Goal: Task Accomplishment & Management: Use online tool/utility

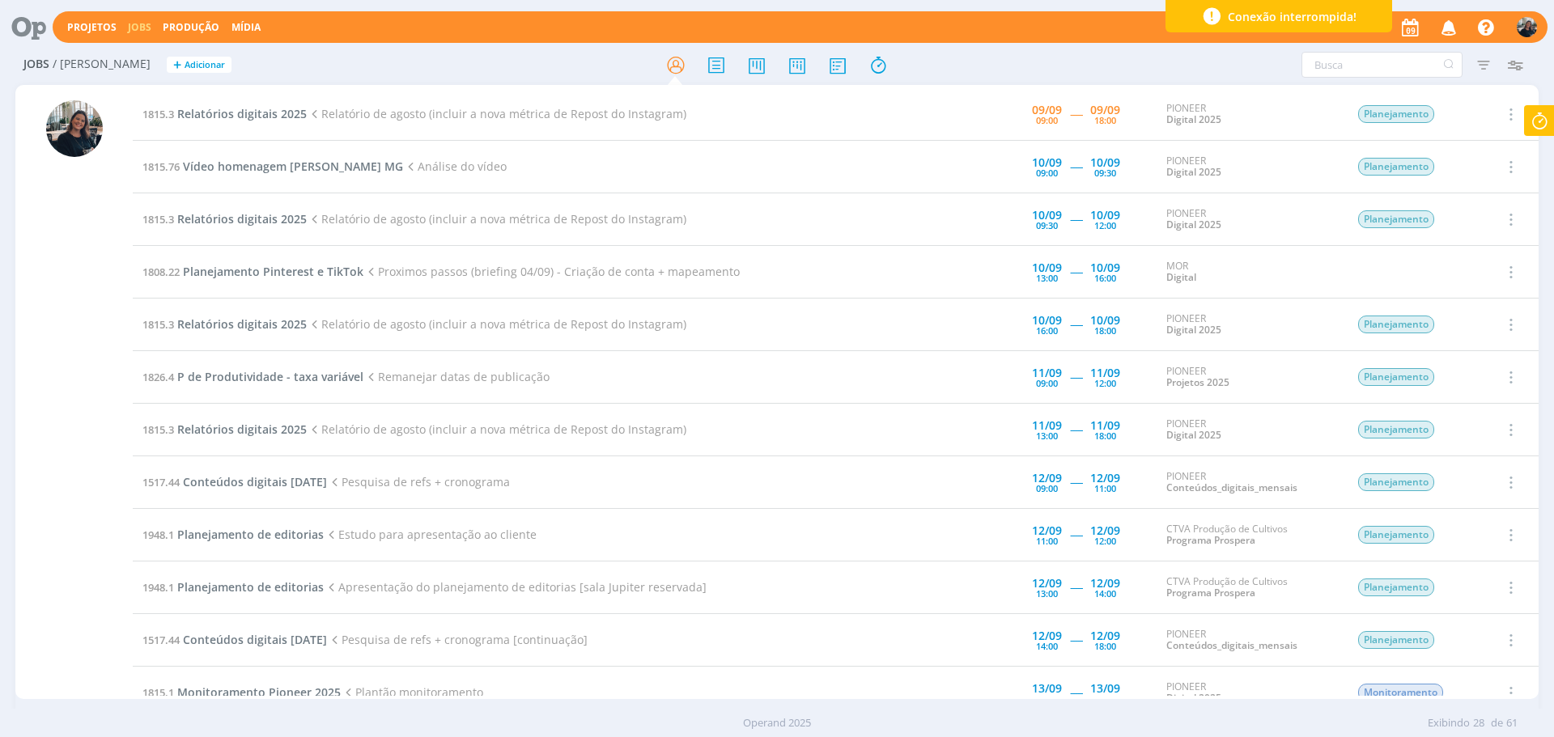
click at [1547, 116] on icon at bounding box center [1538, 121] width 29 height 32
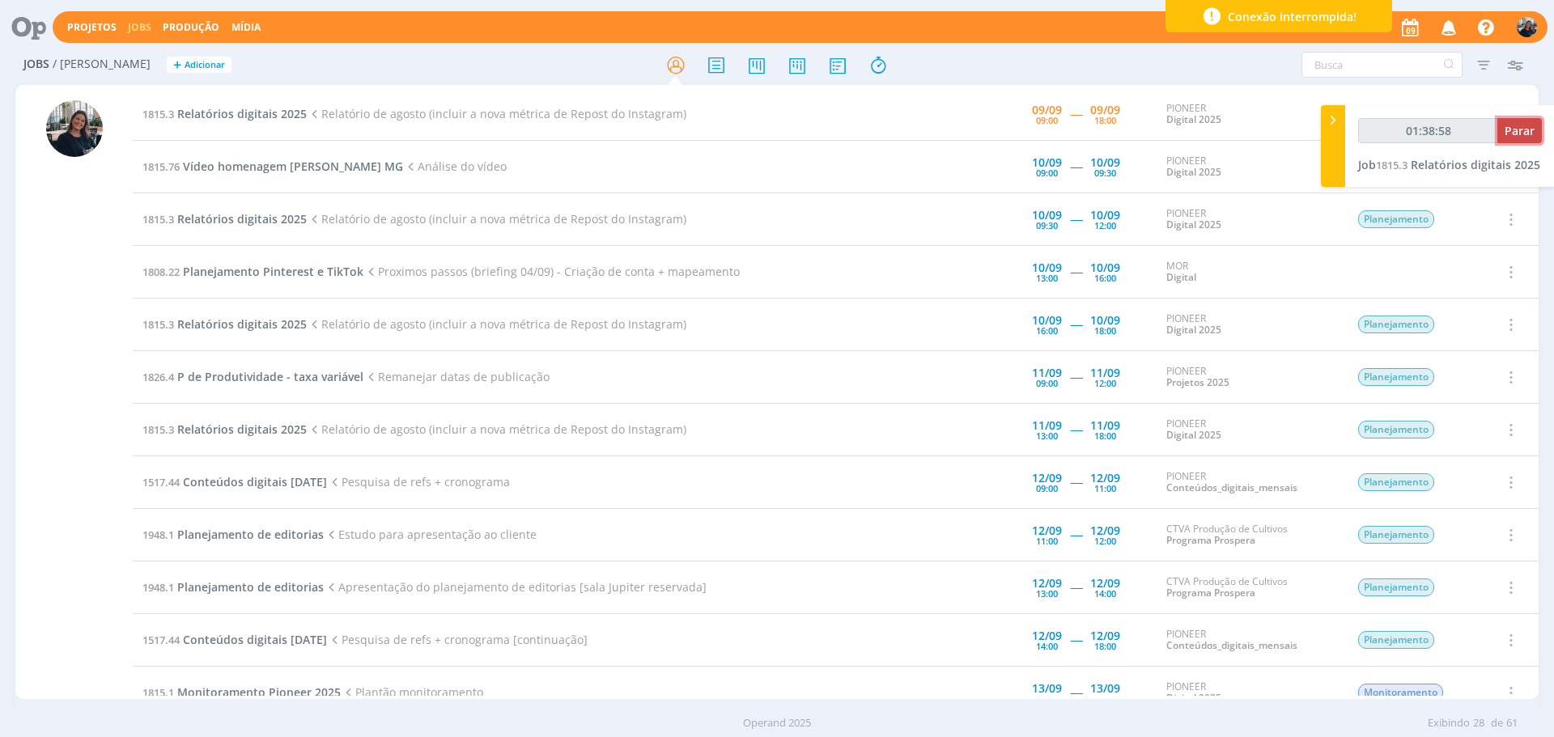
click at [1526, 129] on span "Parar" at bounding box center [1519, 130] width 30 height 15
type input "01:39:00"
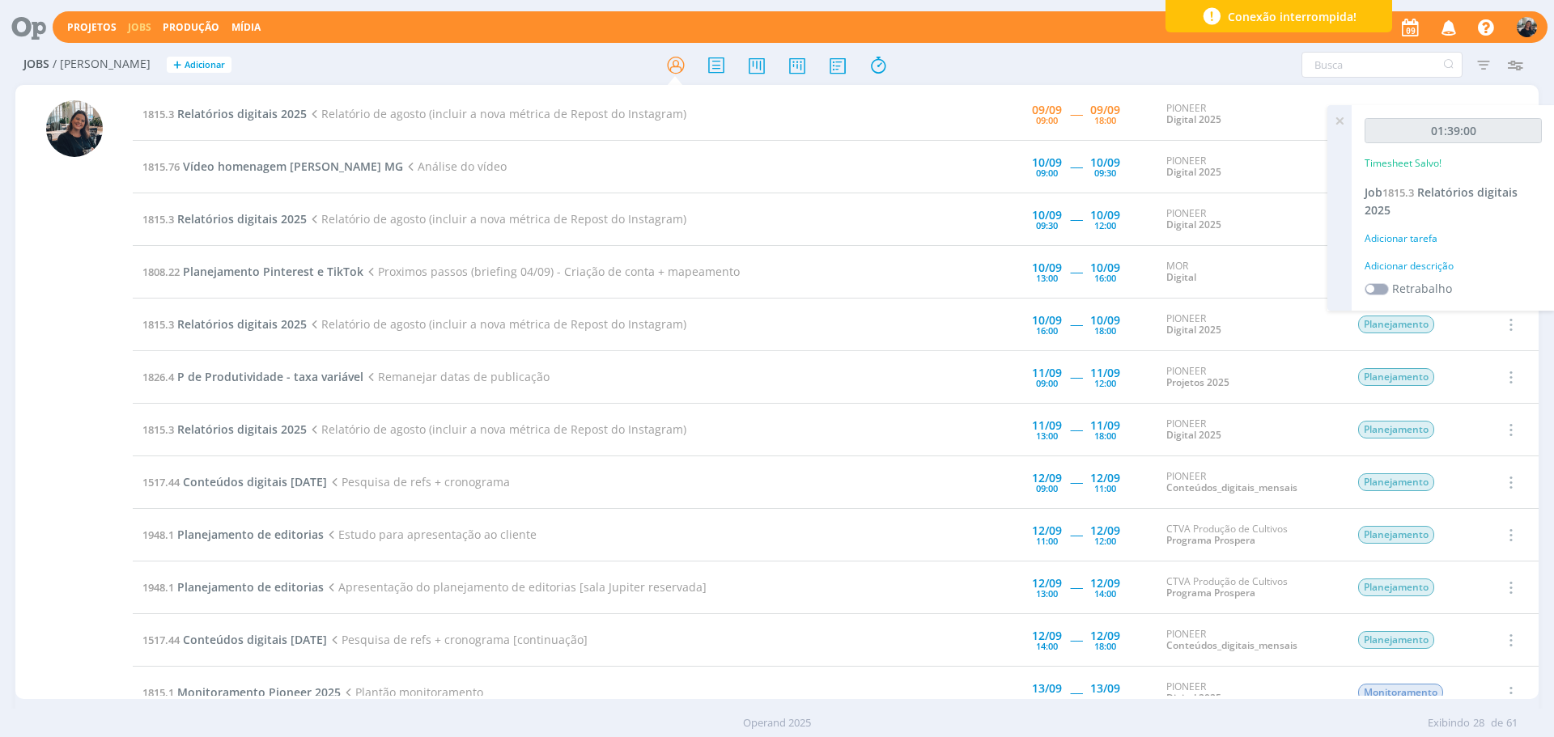
click at [1410, 267] on div "Adicionar descrição" at bounding box center [1452, 266] width 177 height 15
click at [1418, 274] on textarea at bounding box center [1452, 291] width 169 height 57
type textarea "Análise de dados"
click at [1513, 396] on span "Salvar" at bounding box center [1513, 396] width 33 height 15
click at [1347, 117] on icon at bounding box center [1339, 121] width 29 height 32
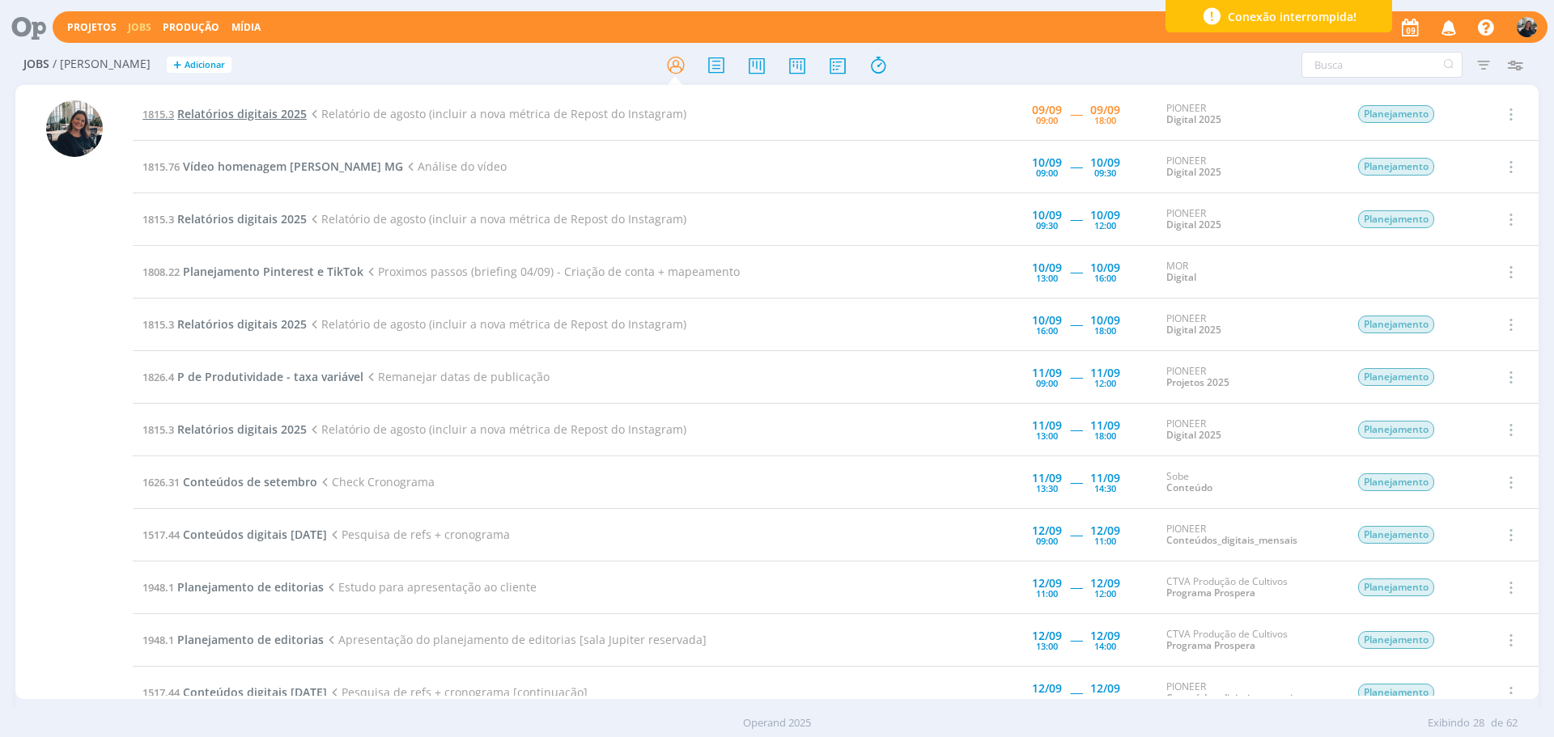
click at [244, 107] on span "Relatórios digitais 2025" at bounding box center [241, 113] width 129 height 15
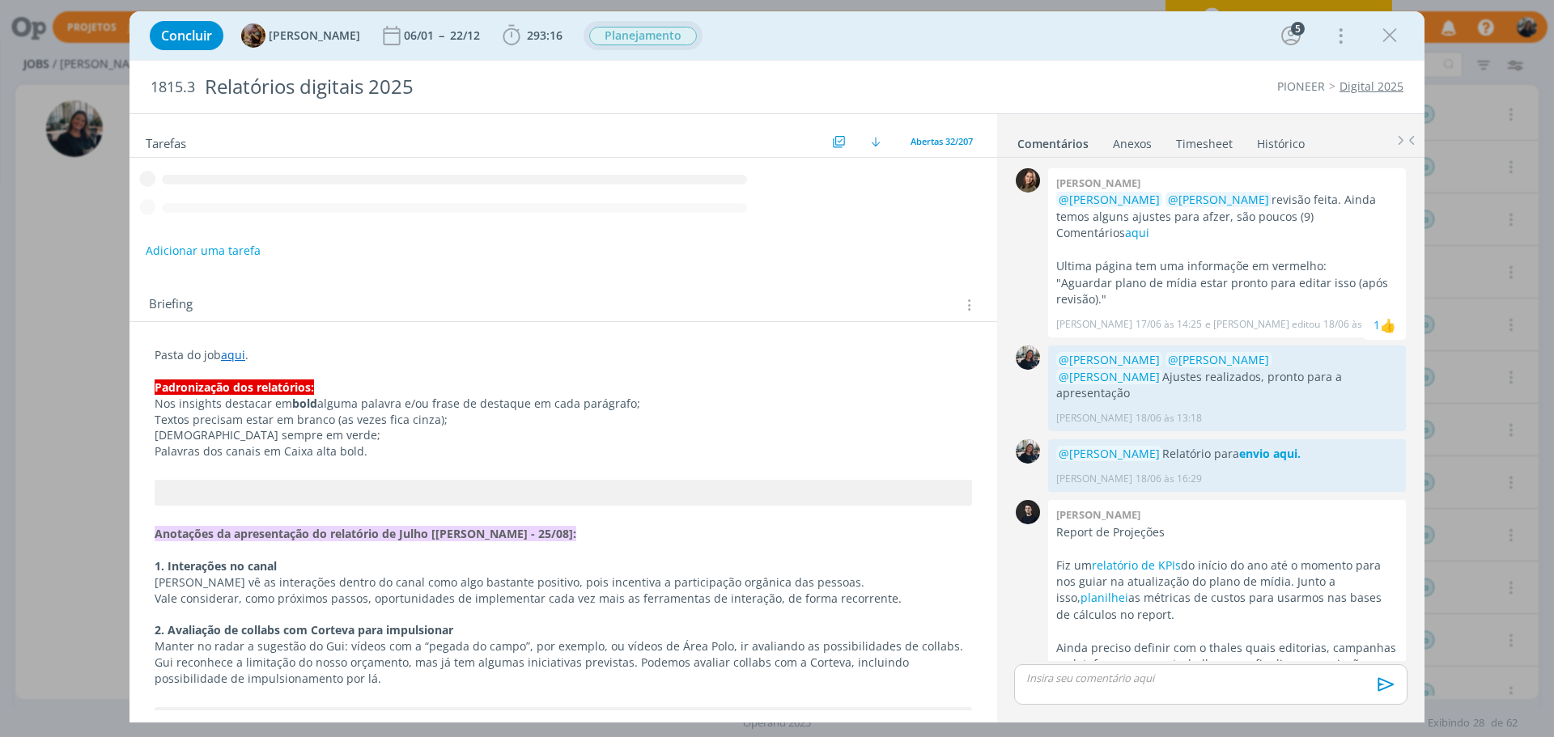
scroll to position [1555, 0]
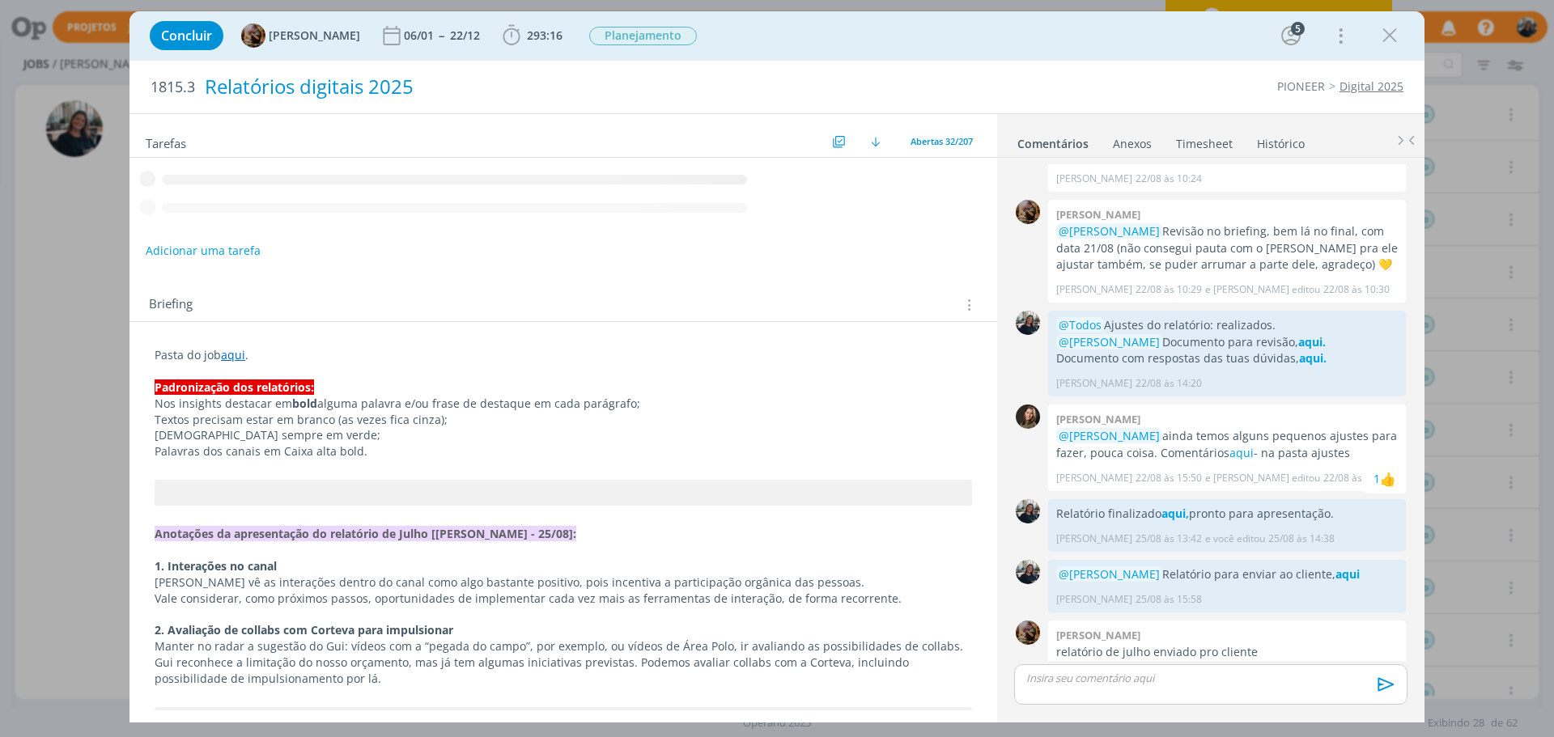
click at [522, 38] on icon "dialog" at bounding box center [511, 35] width 24 height 24
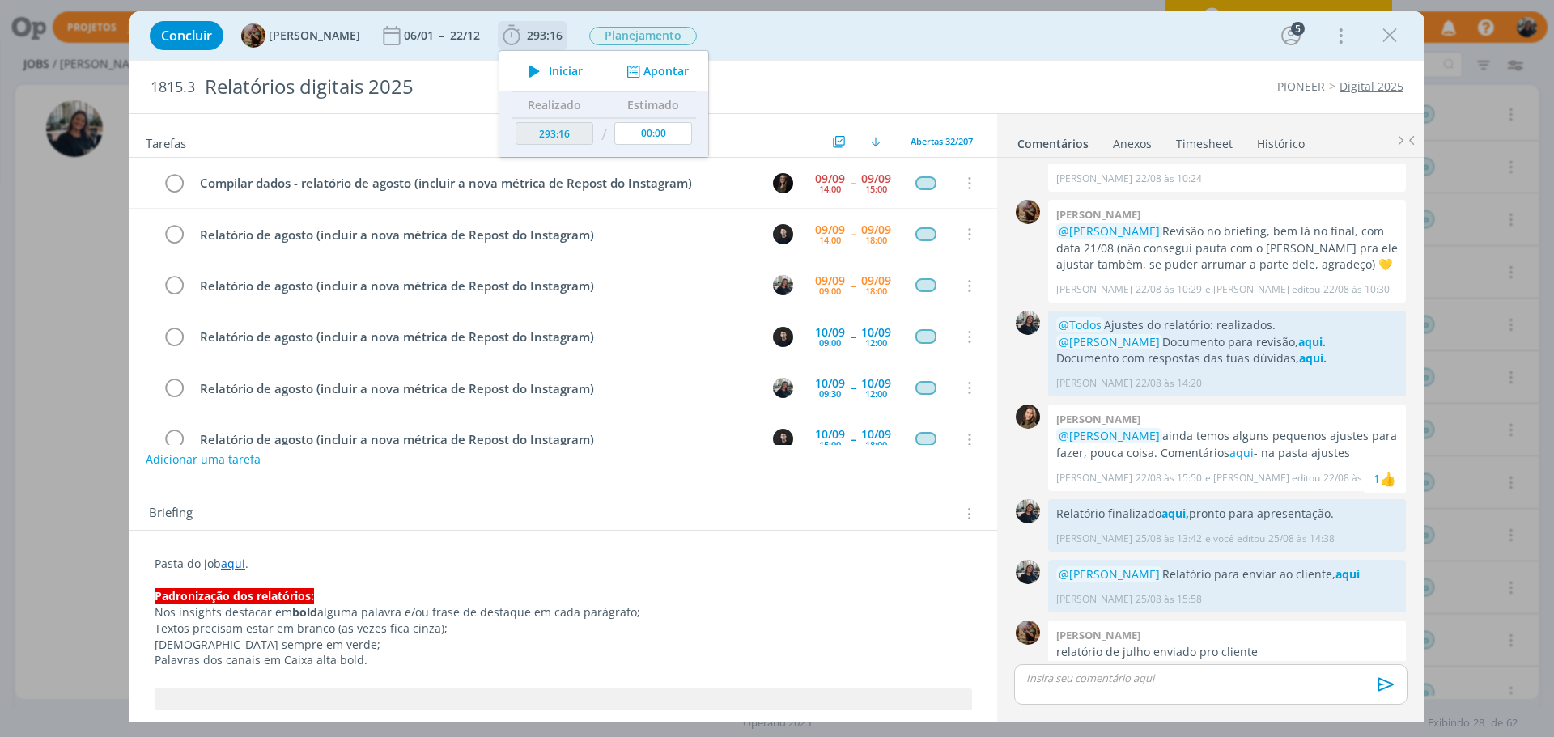
scroll to position [52, 0]
click at [546, 74] on icon "dialog" at bounding box center [534, 71] width 28 height 21
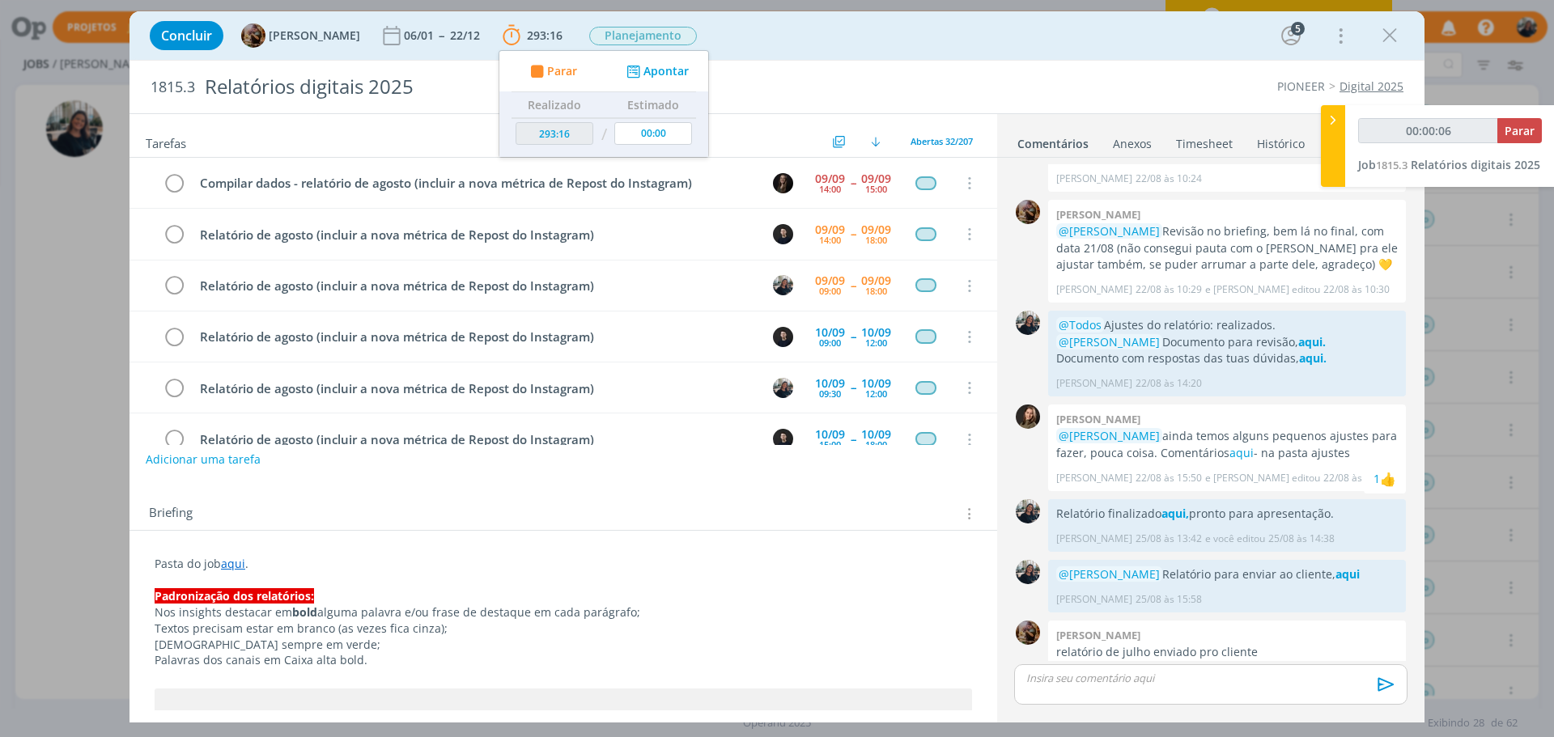
scroll to position [1474, 0]
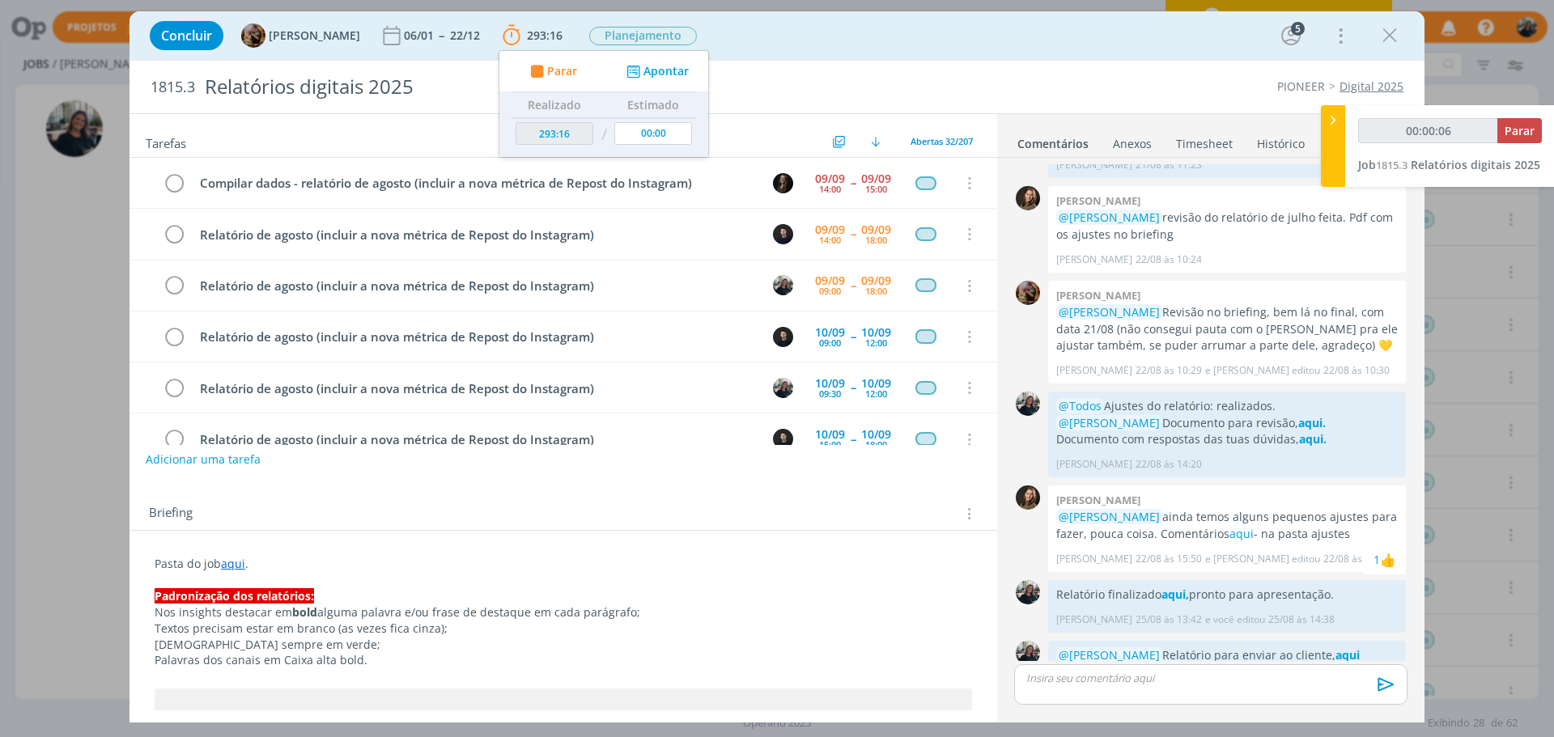
type input "00:00:07"
click at [1338, 117] on icon at bounding box center [1333, 120] width 16 height 17
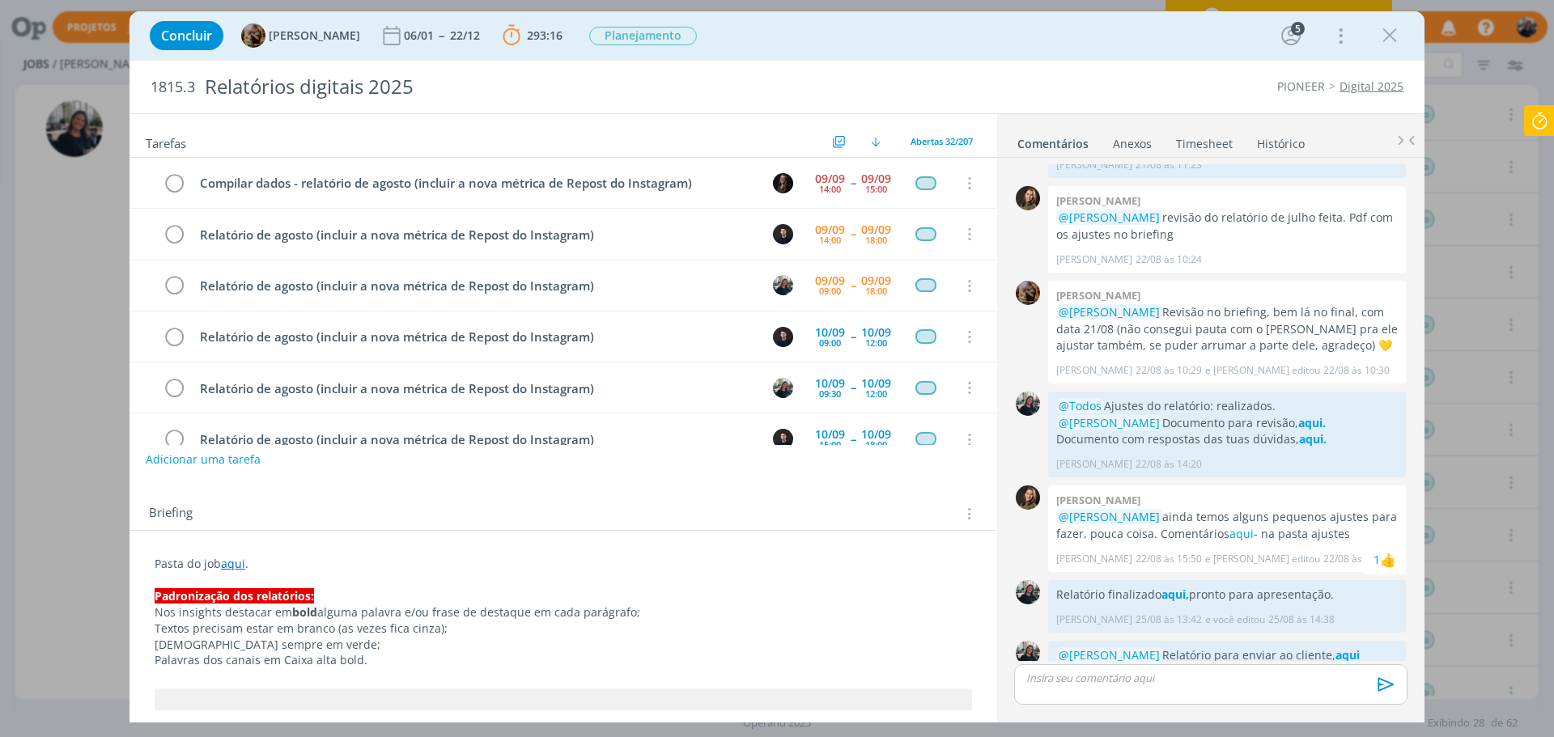
click at [1400, 23] on icon "dialog" at bounding box center [1389, 35] width 24 height 24
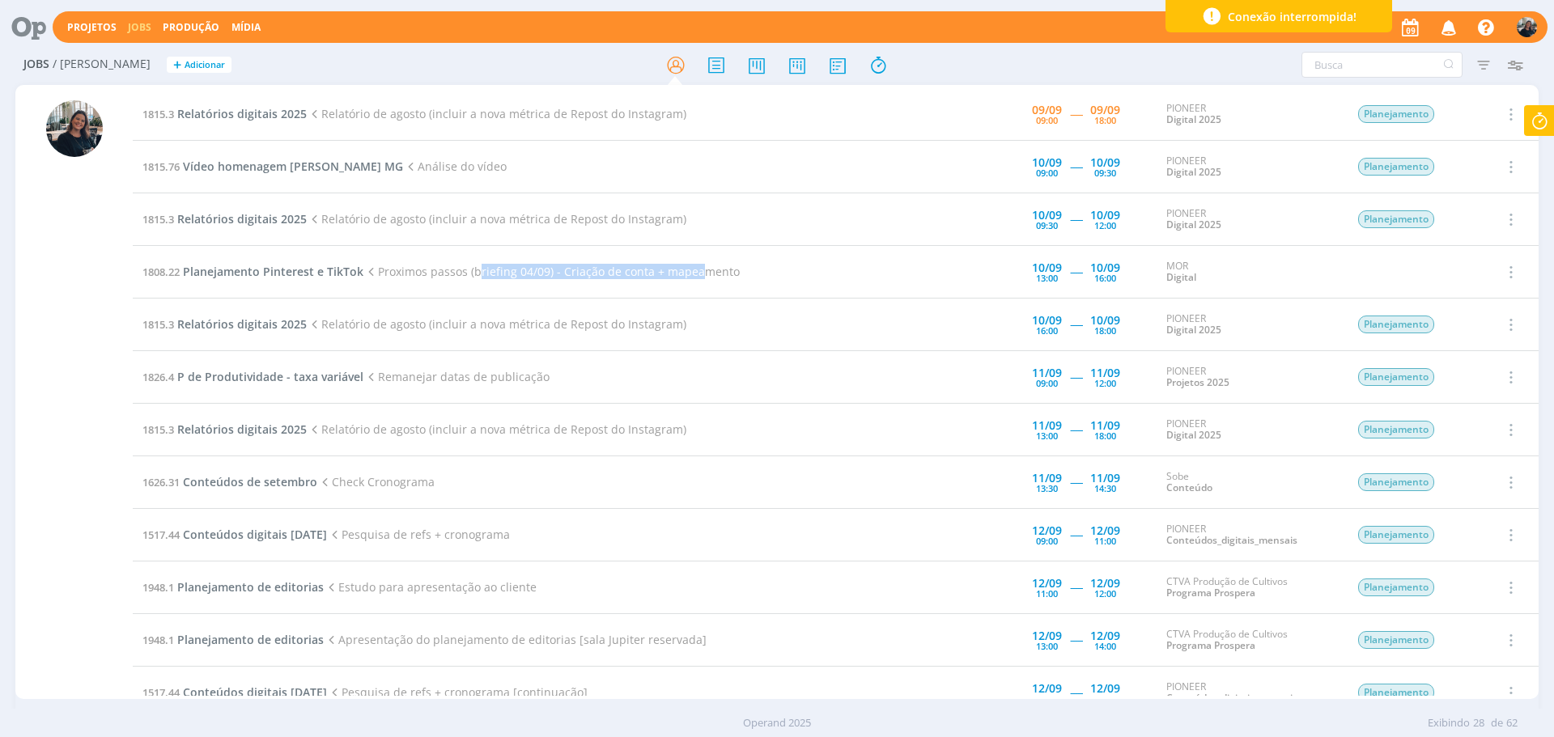
drag, startPoint x: 474, startPoint y: 276, endPoint x: 556, endPoint y: 322, distance: 93.8
click at [692, 292] on td "1808.22 Planejamento Pinterest e TikTok Proximos passos (briefing 04/09) - Cria…" at bounding box center [515, 272] width 765 height 53
drag, startPoint x: 632, startPoint y: 333, endPoint x: 679, endPoint y: 324, distance: 47.9
click at [679, 324] on td "1815.3 Relatórios digitais 2025 Relatório de agosto (incluir a nova métrica de …" at bounding box center [515, 325] width 765 height 53
click at [261, 428] on span "Relatórios digitais 2025" at bounding box center [241, 429] width 129 height 15
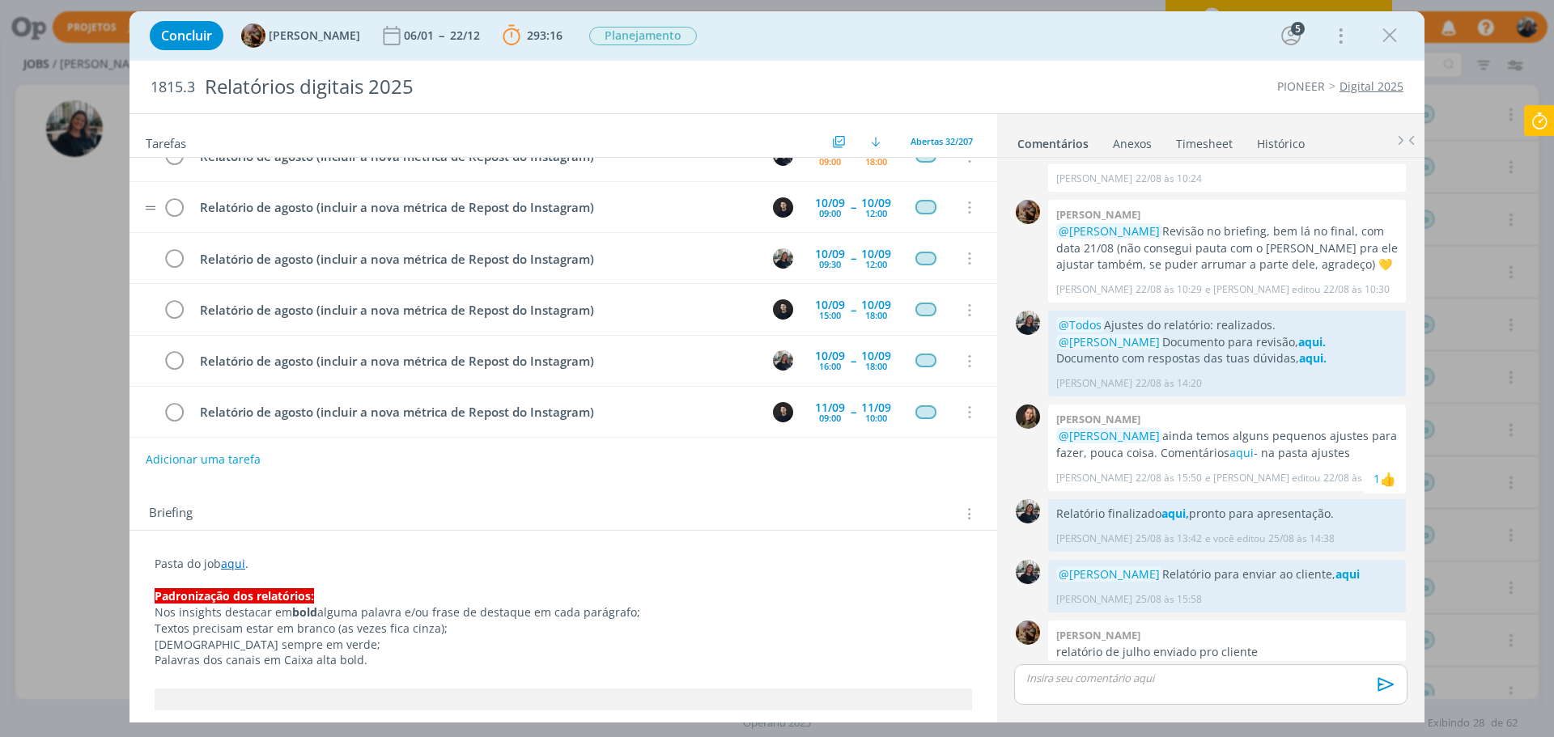
scroll to position [243, 0]
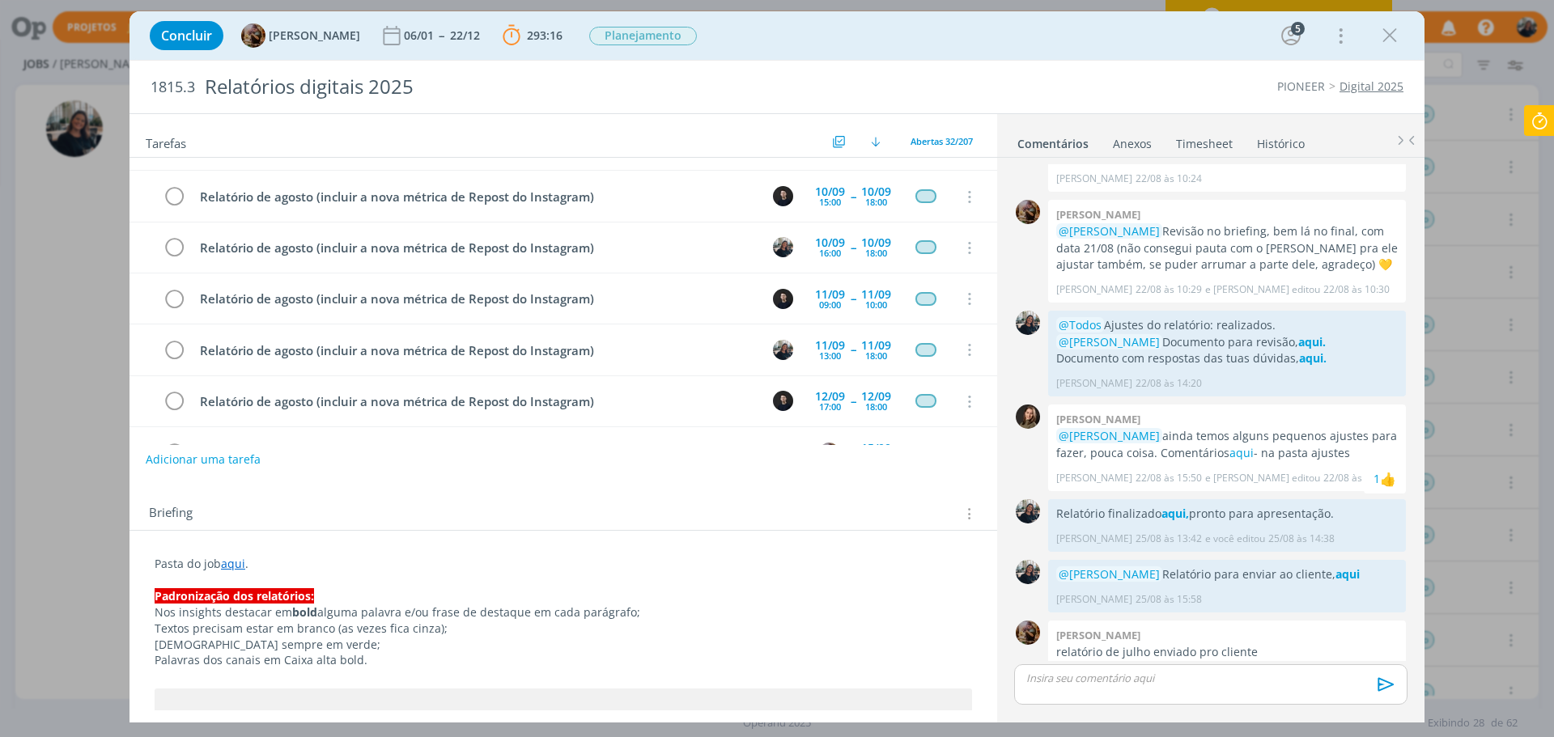
click at [1404, 29] on div "Concluir [PERSON_NAME] 06/01 -- 22/12 293:16 Parar Apontar Data * [DATE] Horas …" at bounding box center [777, 35] width 1270 height 39
click at [1393, 35] on icon "dialog" at bounding box center [1389, 35] width 24 height 24
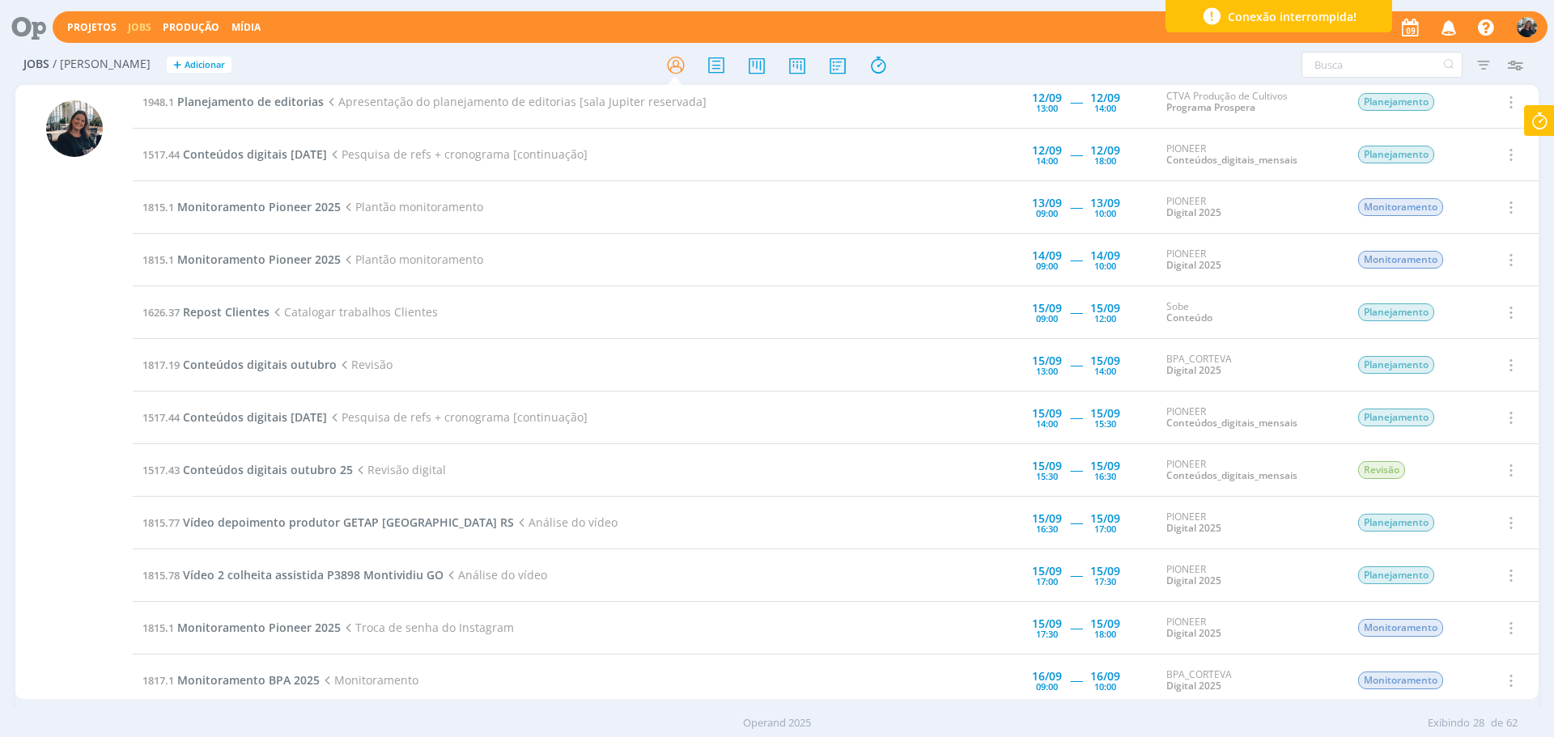
scroll to position [566, 0]
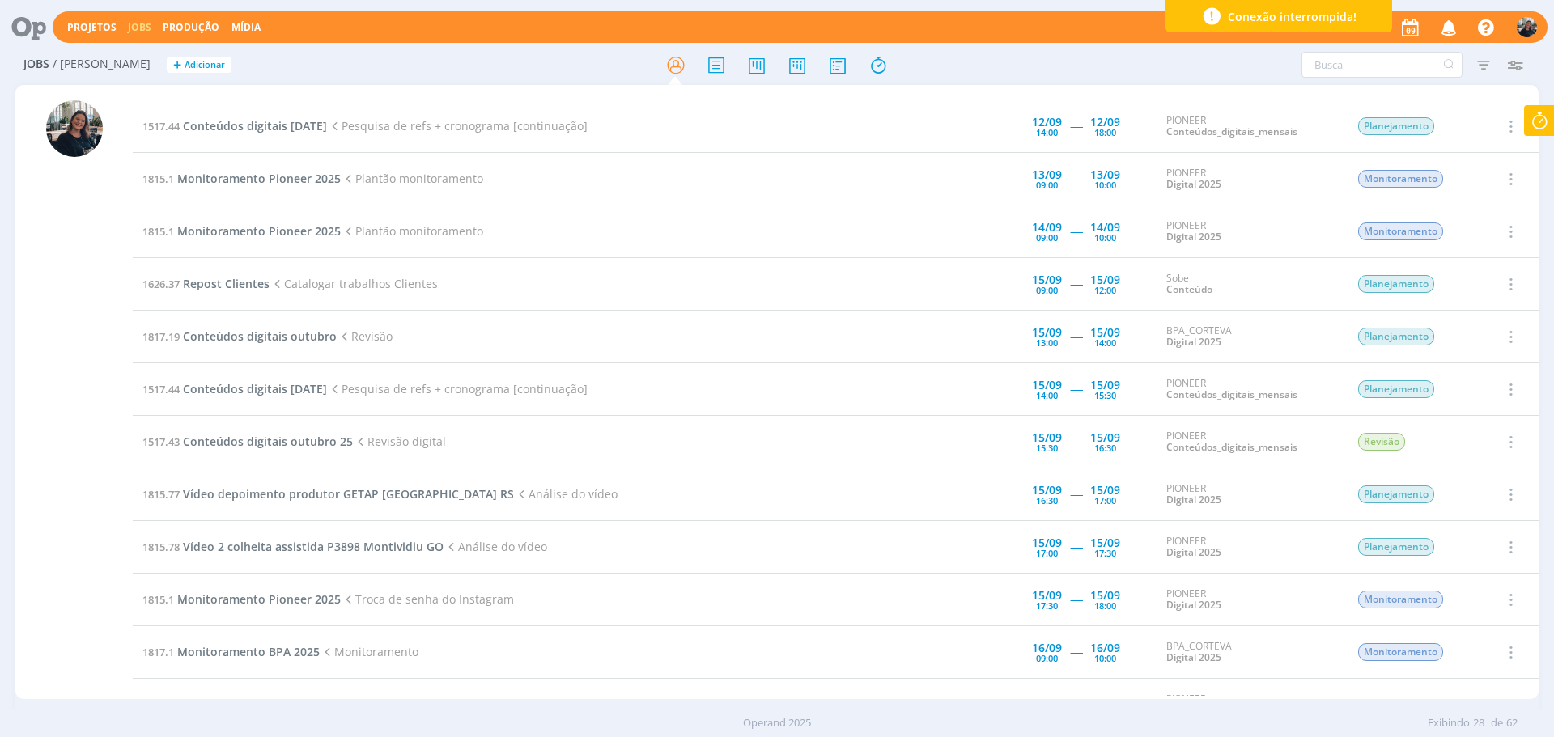
drag, startPoint x: 477, startPoint y: 541, endPoint x: 555, endPoint y: 547, distance: 78.8
click at [555, 547] on td "1815.78 Vídeo 2 colheita assistida P3898 Montividiu GO Análise do vídeo" at bounding box center [515, 547] width 765 height 53
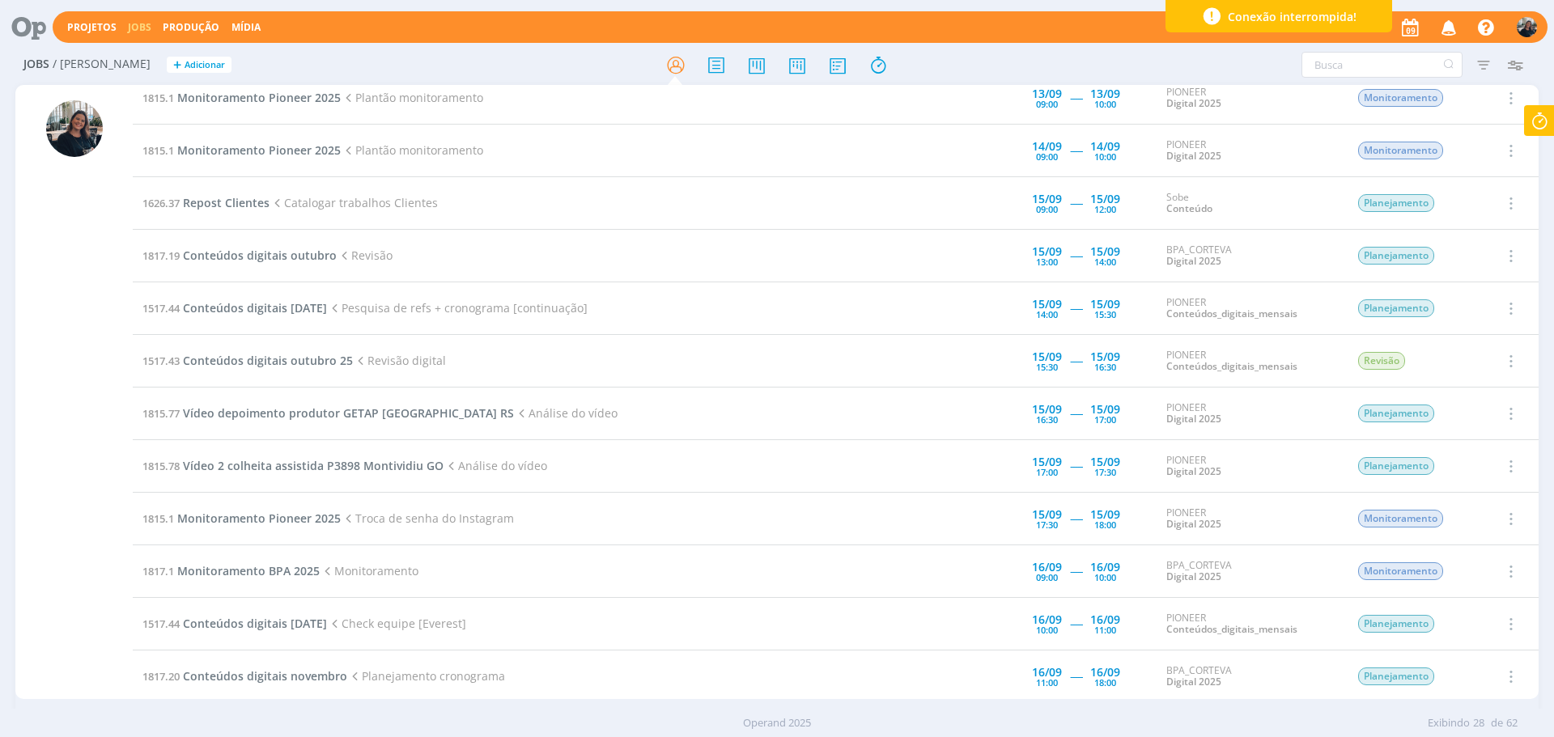
drag, startPoint x: 409, startPoint y: 517, endPoint x: 511, endPoint y: 524, distance: 102.2
click at [511, 524] on td "1815.1 Monitoramento Pioneer 2025 Troca de senha do Instagram" at bounding box center [515, 519] width 765 height 53
drag, startPoint x: 377, startPoint y: 564, endPoint x: 413, endPoint y: 556, distance: 36.5
click at [413, 556] on td "1817.1 Monitoramento BPA 2025 Monitoramento" at bounding box center [515, 571] width 765 height 53
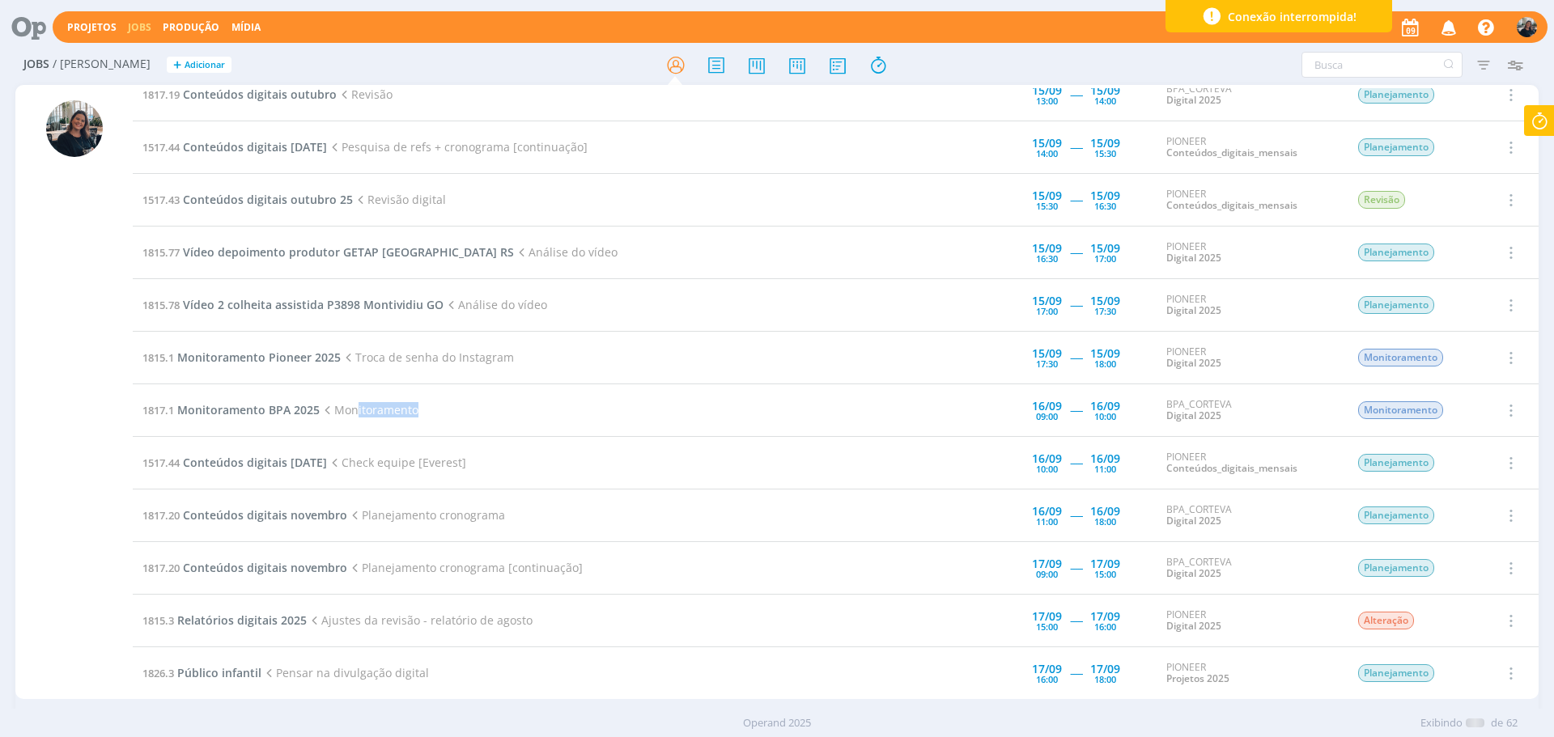
scroll to position [809, 0]
drag, startPoint x: 490, startPoint y: 528, endPoint x: 500, endPoint y: 530, distance: 9.8
click at [500, 530] on td "1817.20 Conteúdos digitais novembro Planejamento cronograma" at bounding box center [515, 515] width 765 height 53
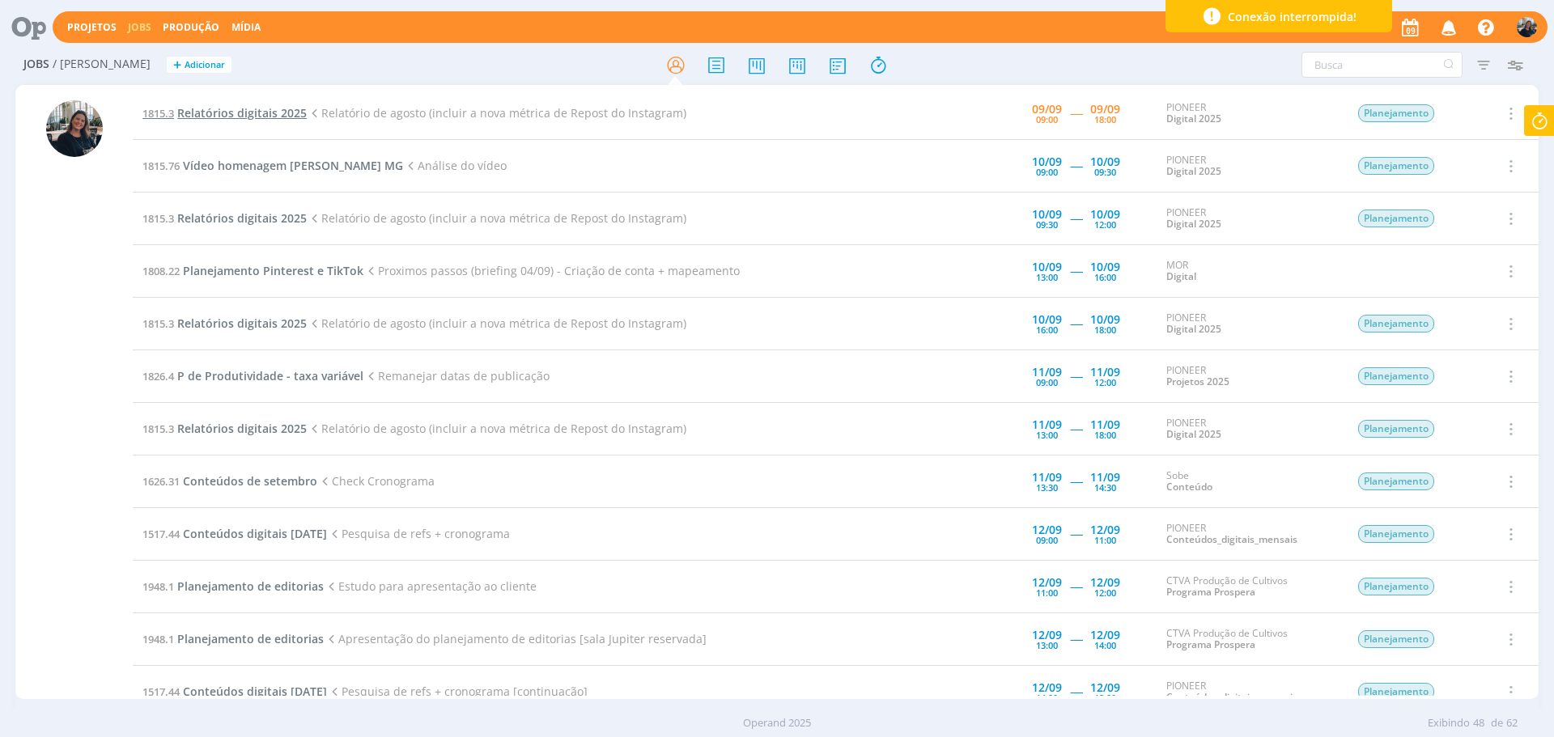
scroll to position [0, 0]
click at [210, 112] on span "Relatórios digitais 2025" at bounding box center [241, 113] width 129 height 15
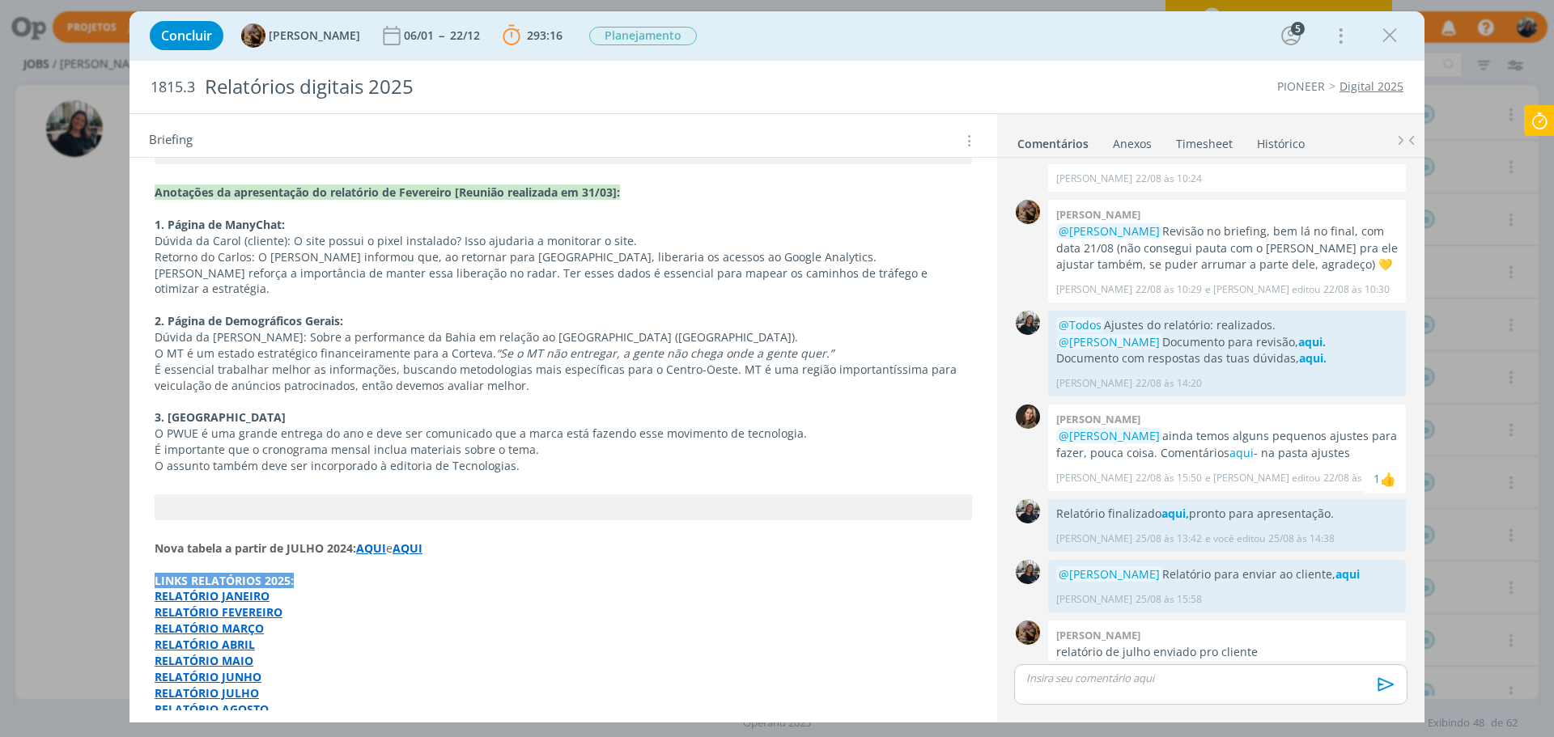
scroll to position [2185, 0]
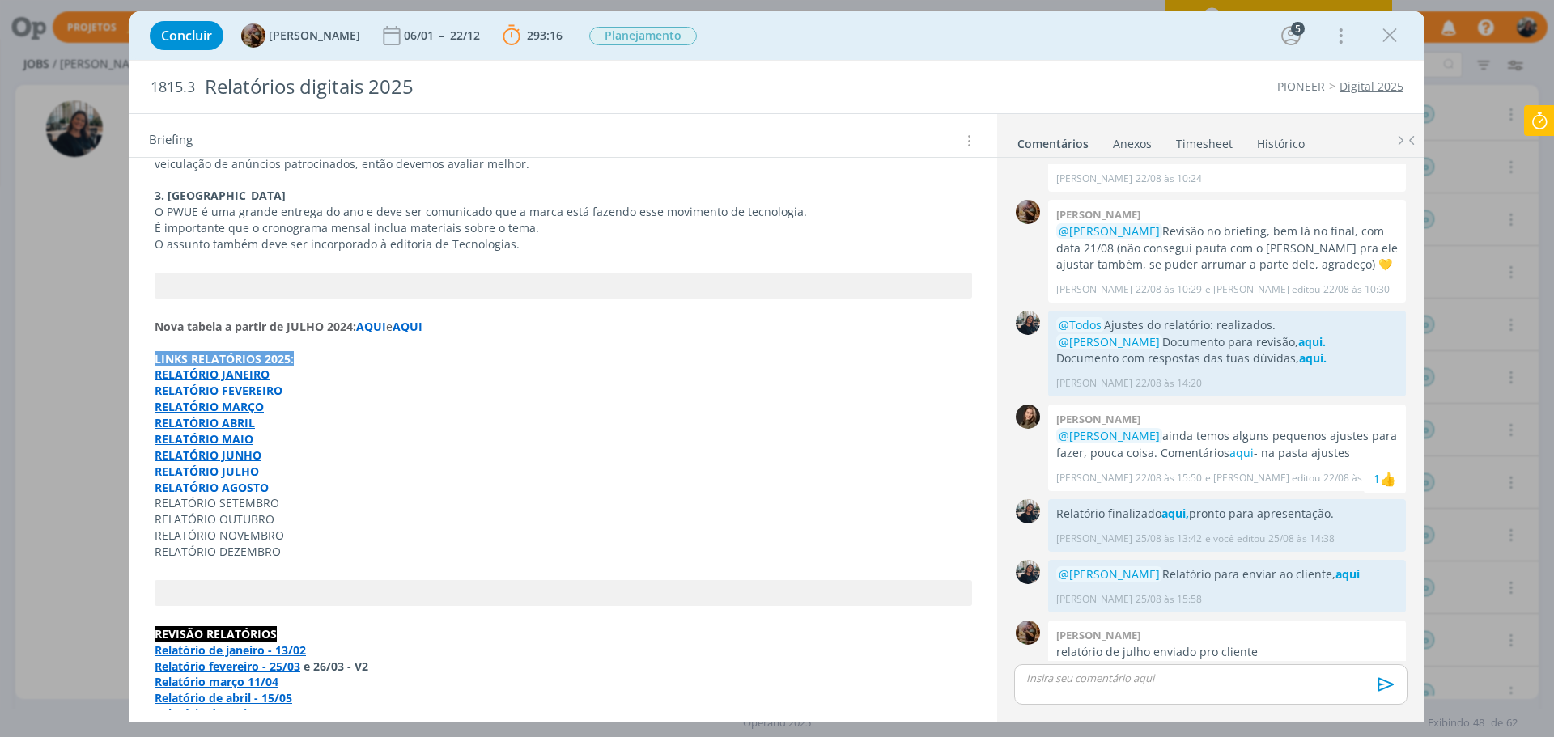
click at [239, 464] on strong "RELATÓRIO JULHO" at bounding box center [207, 471] width 104 height 15
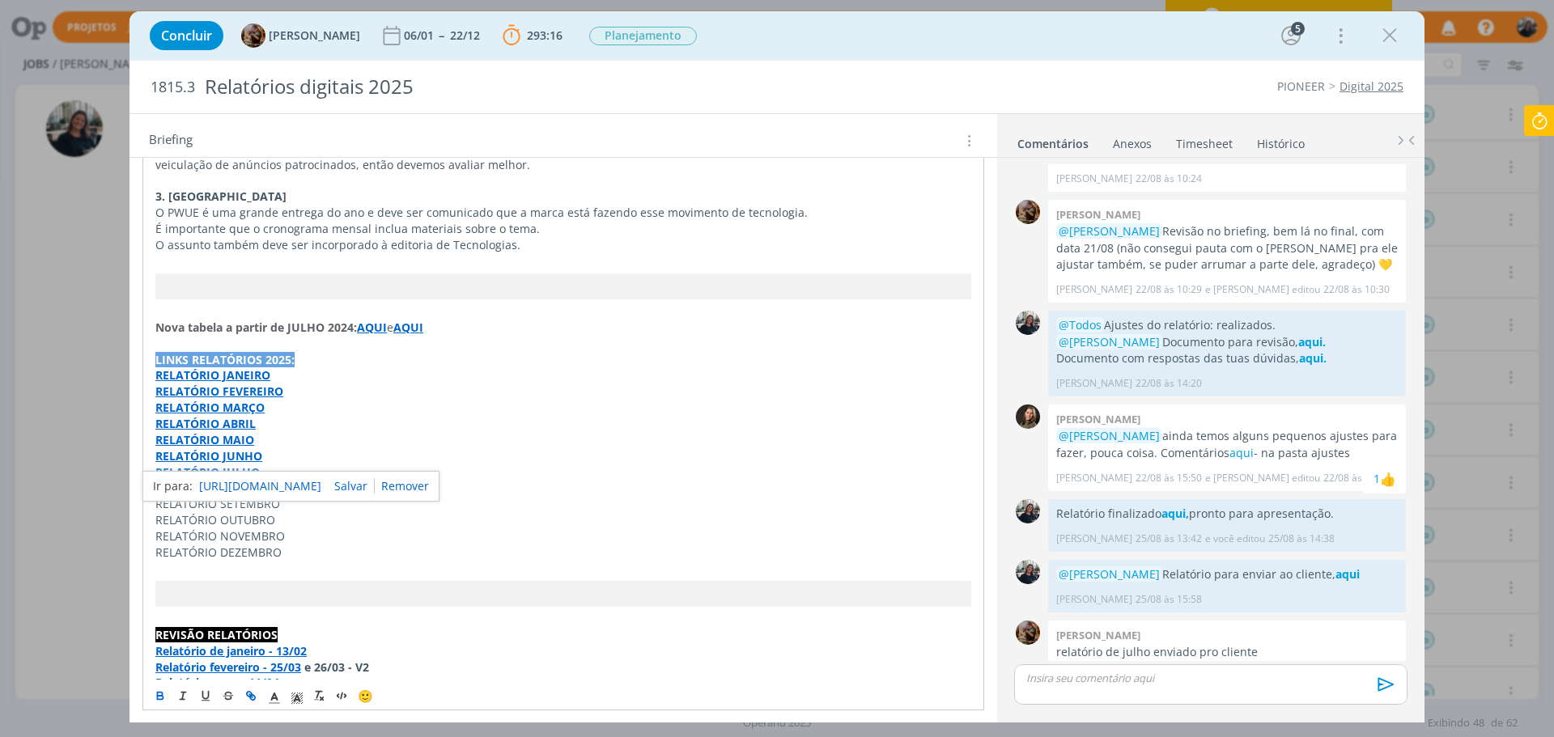
click at [260, 476] on link "[URL][DOMAIN_NAME]" at bounding box center [260, 486] width 122 height 21
